Goal: Go to known website: Access a specific website the user already knows

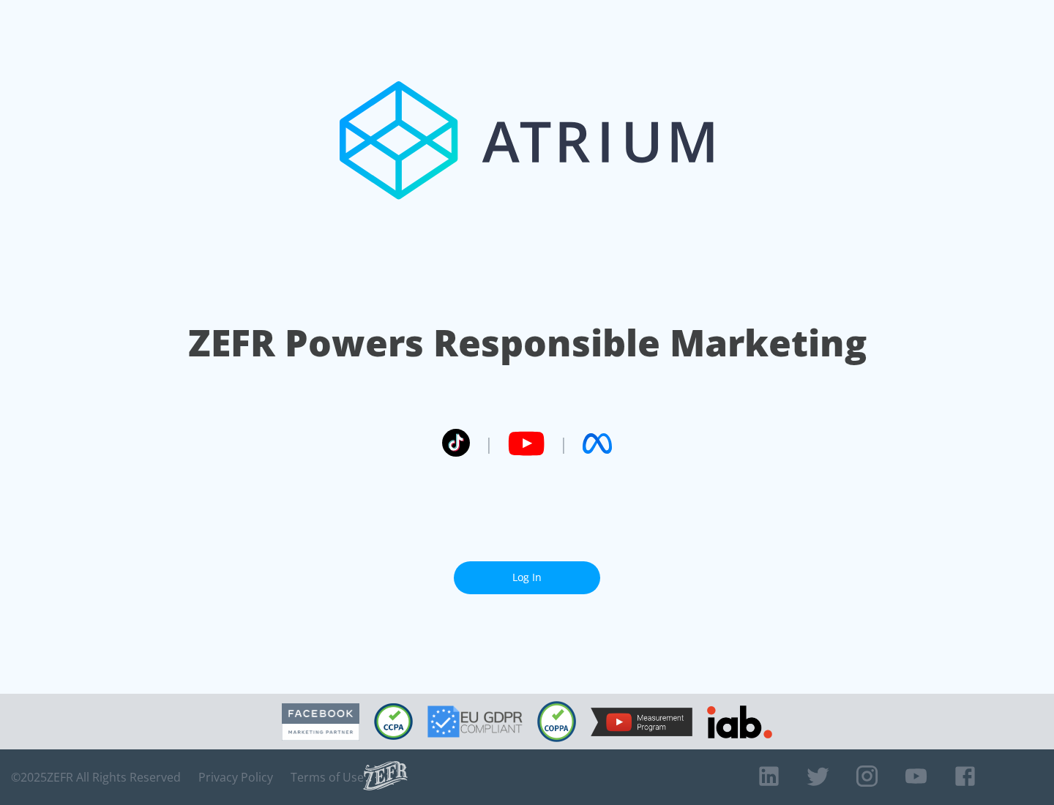
click at [527, 578] on link "Log In" at bounding box center [527, 578] width 146 height 33
